Goal: Information Seeking & Learning: Learn about a topic

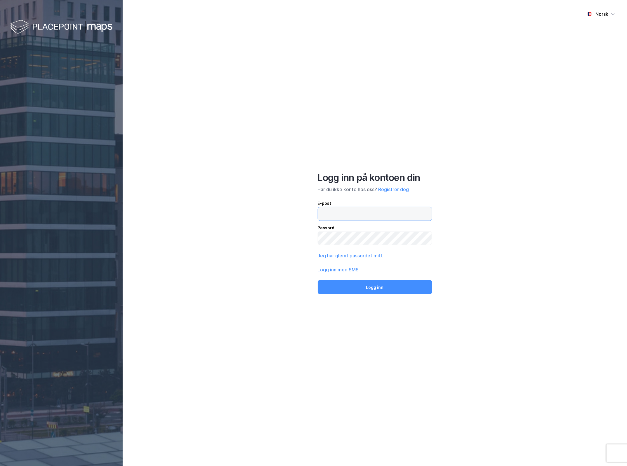
click at [362, 210] on input "email" at bounding box center [375, 213] width 114 height 13
type input "[EMAIL_ADDRESS][DOMAIN_NAME]"
click at [415, 287] on button "Logg inn" at bounding box center [375, 287] width 114 height 14
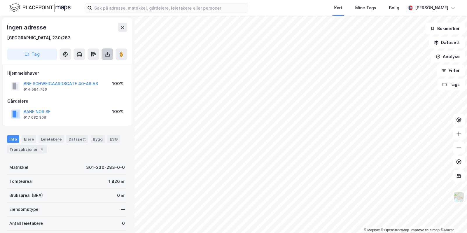
click at [103, 51] on button at bounding box center [108, 54] width 12 height 12
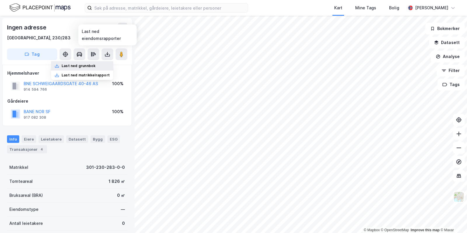
click at [104, 67] on div "Last ned grunnbok" at bounding box center [82, 65] width 62 height 9
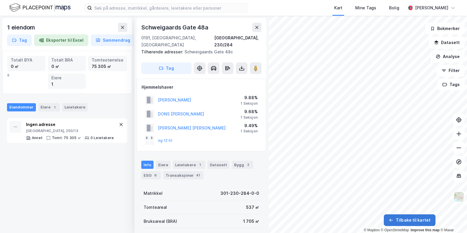
click at [409, 223] on button "Tilbake til kartet" at bounding box center [410, 221] width 52 height 12
